Goal: Navigation & Orientation: Go to known website

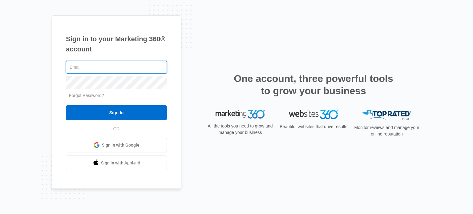
click at [90, 65] on input "text" at bounding box center [116, 67] width 101 height 13
type input "[EMAIL_ADDRESS][DOMAIN_NAME]"
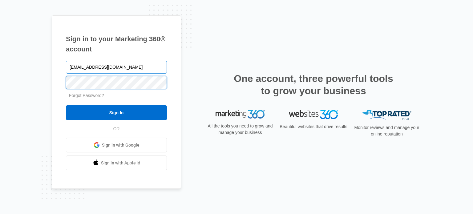
click at [66, 105] on input "Sign In" at bounding box center [116, 112] width 101 height 15
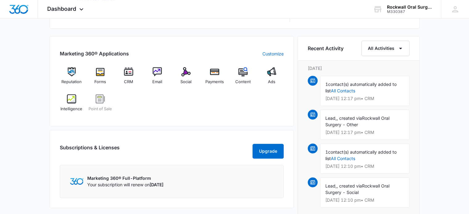
scroll to position [370, 0]
